Goal: Information Seeking & Learning: Learn about a topic

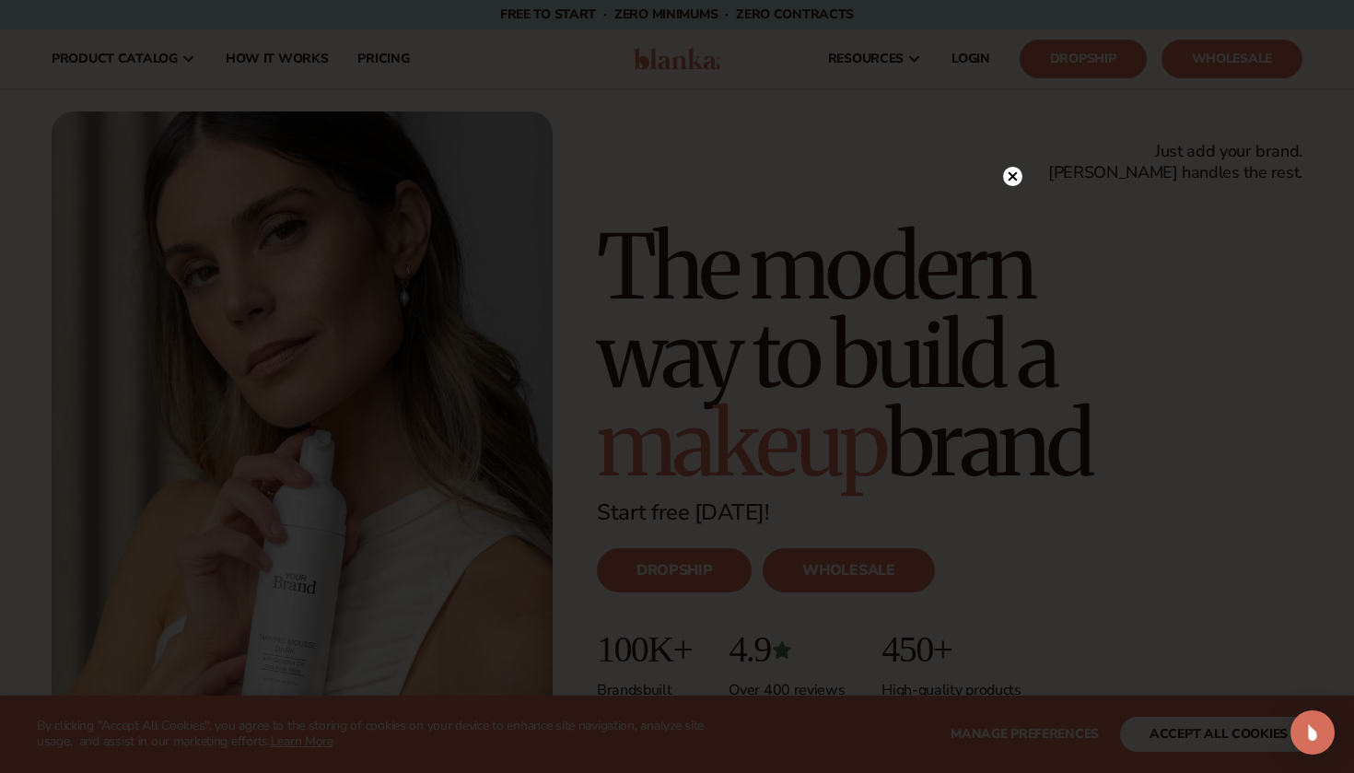
click at [1020, 183] on circle at bounding box center [1012, 176] width 19 height 19
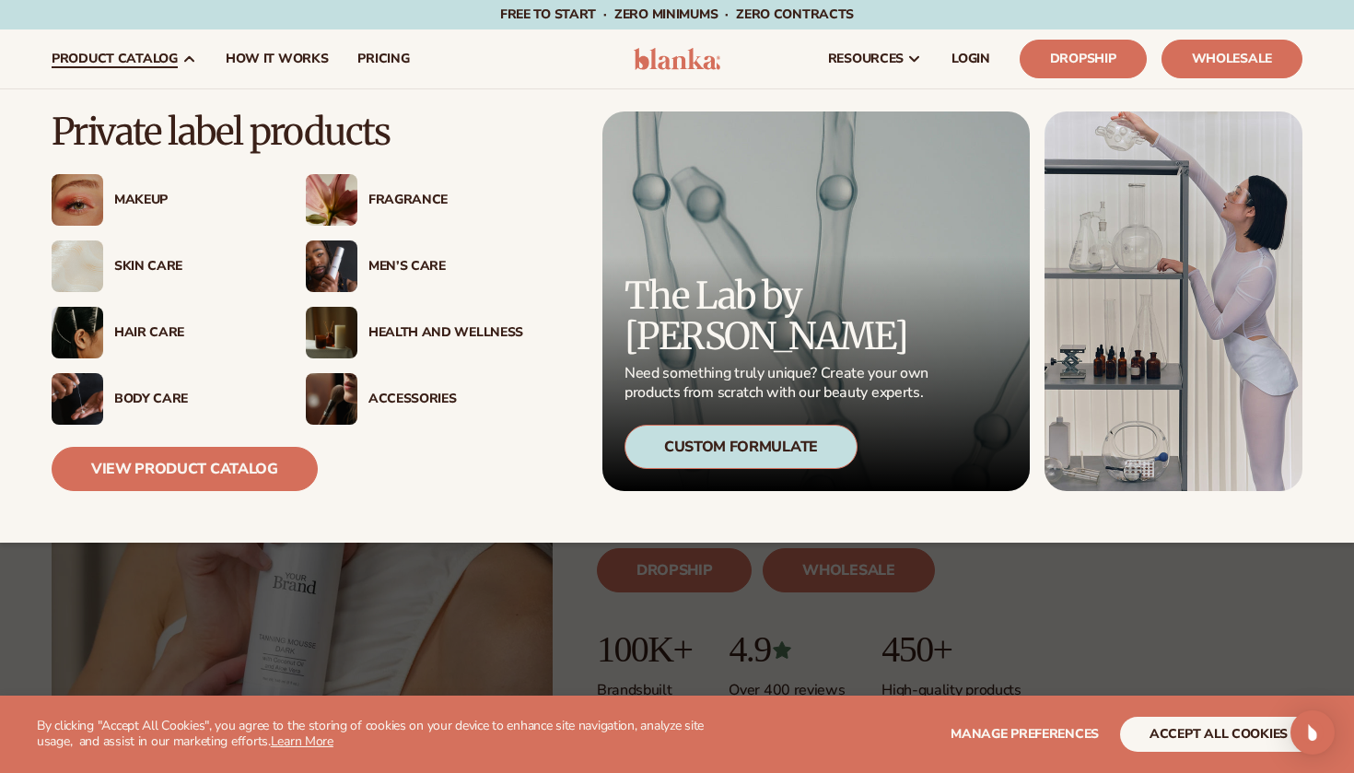
click at [155, 200] on div "Makeup" at bounding box center [191, 201] width 155 height 16
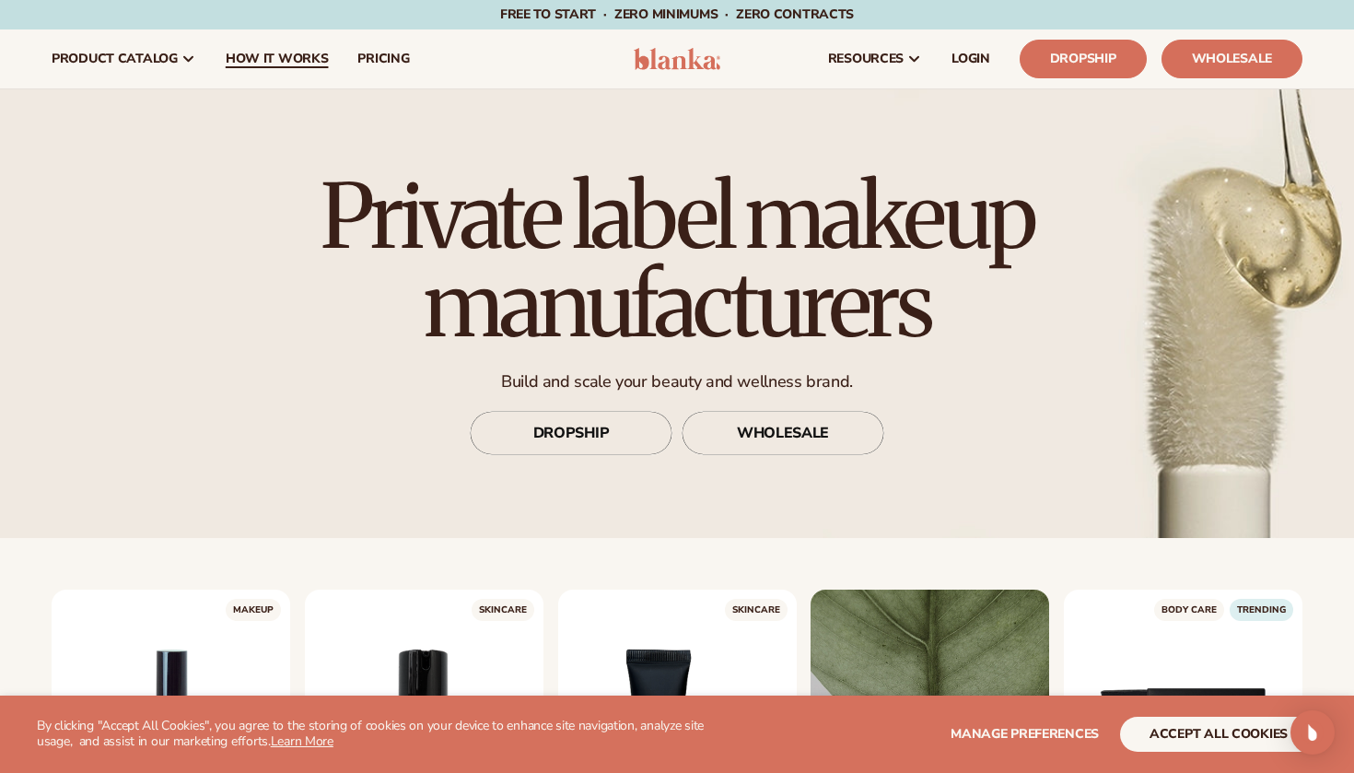
click at [252, 61] on span "How It Works" at bounding box center [277, 59] width 103 height 15
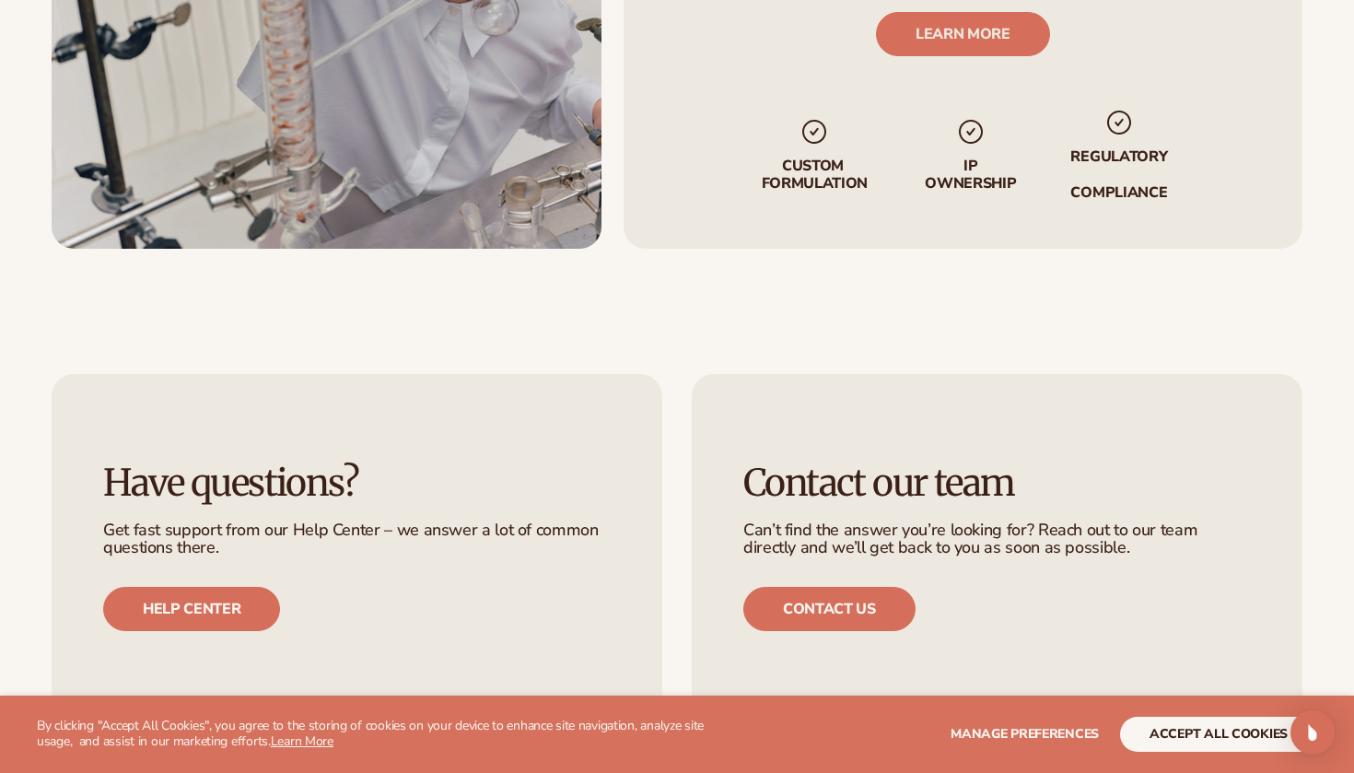
scroll to position [3749, 0]
